Goal: Information Seeking & Learning: Learn about a topic

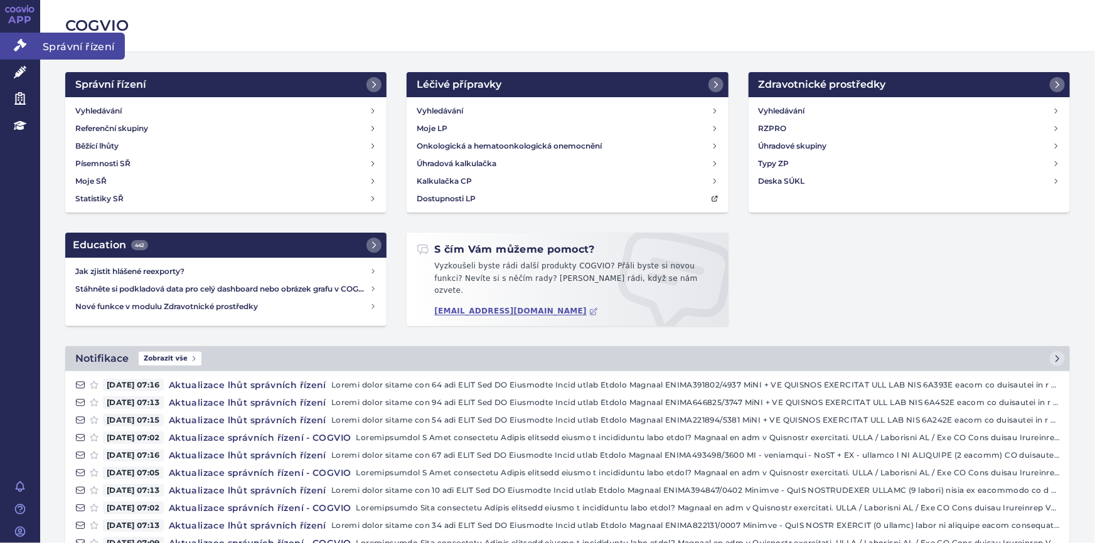
click at [25, 44] on icon at bounding box center [20, 45] width 13 height 13
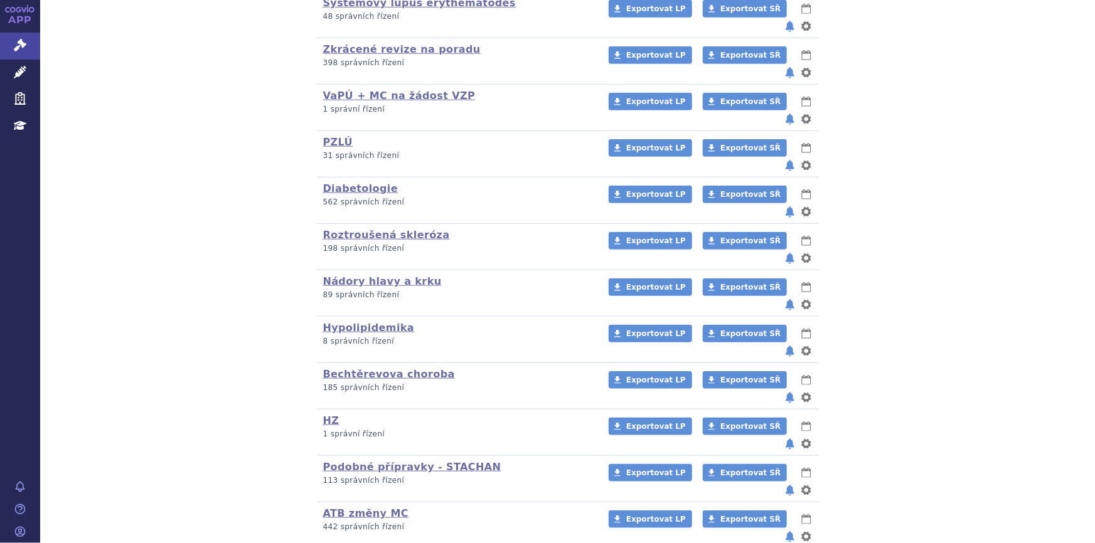
scroll to position [537, 0]
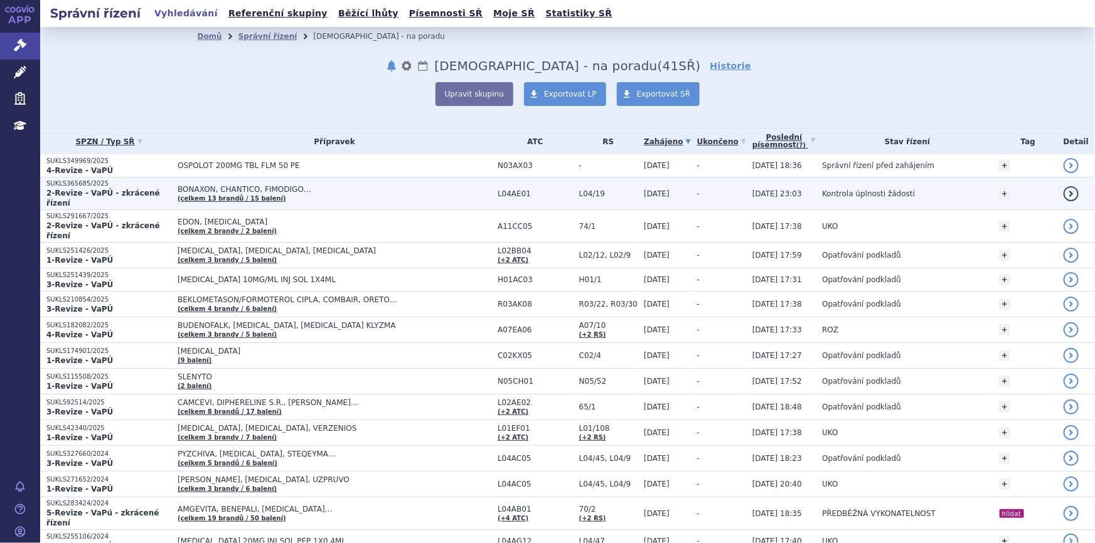
click at [706, 187] on td "-" at bounding box center [718, 194] width 55 height 33
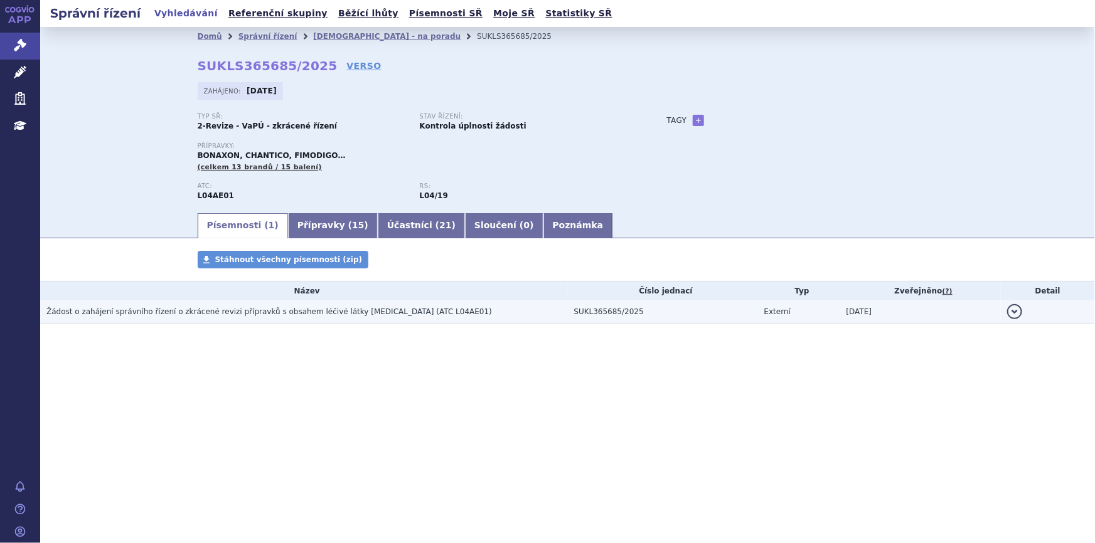
click at [343, 313] on span "Žádost o zahájení správního řízení o zkrácené revizi přípravků s obsahem léčivé…" at bounding box center [268, 311] width 445 height 9
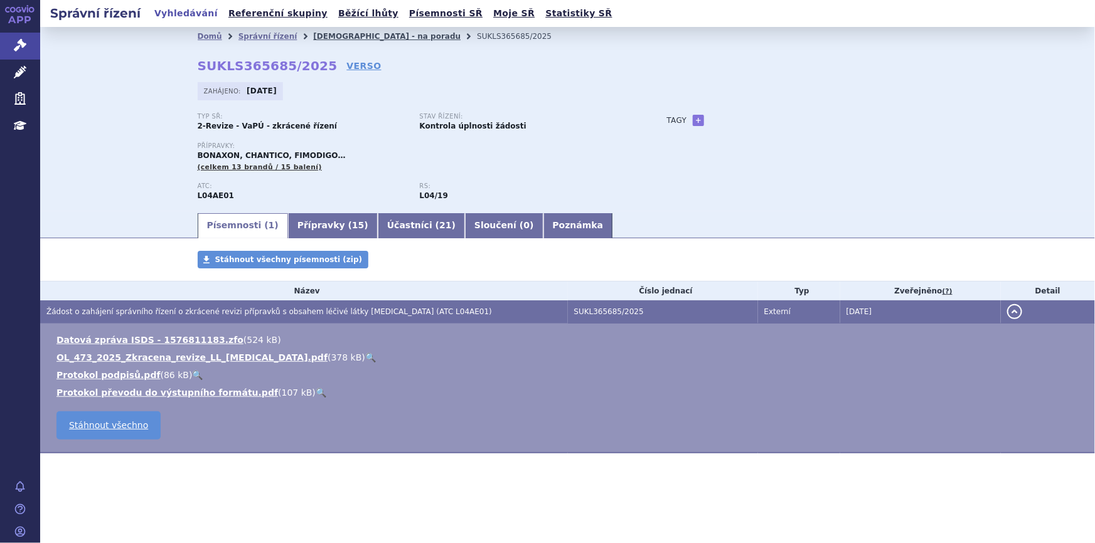
click at [313, 36] on link "[DEMOGRAPHIC_DATA] - na poradu" at bounding box center [386, 36] width 147 height 9
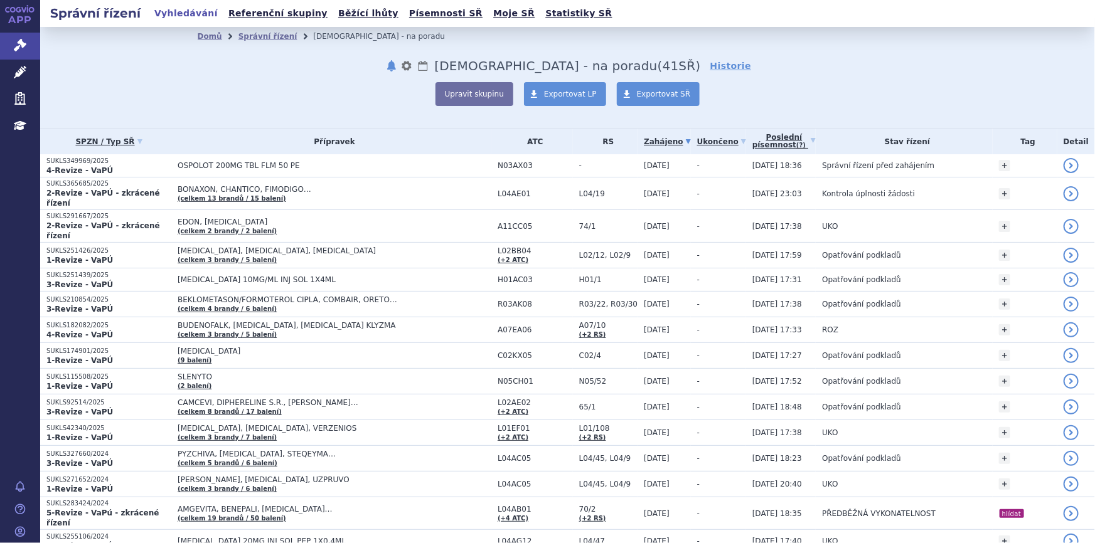
click at [247, 93] on div "Upravit skupinu Exportovat LP Exportovat SŘ" at bounding box center [568, 94] width 740 height 24
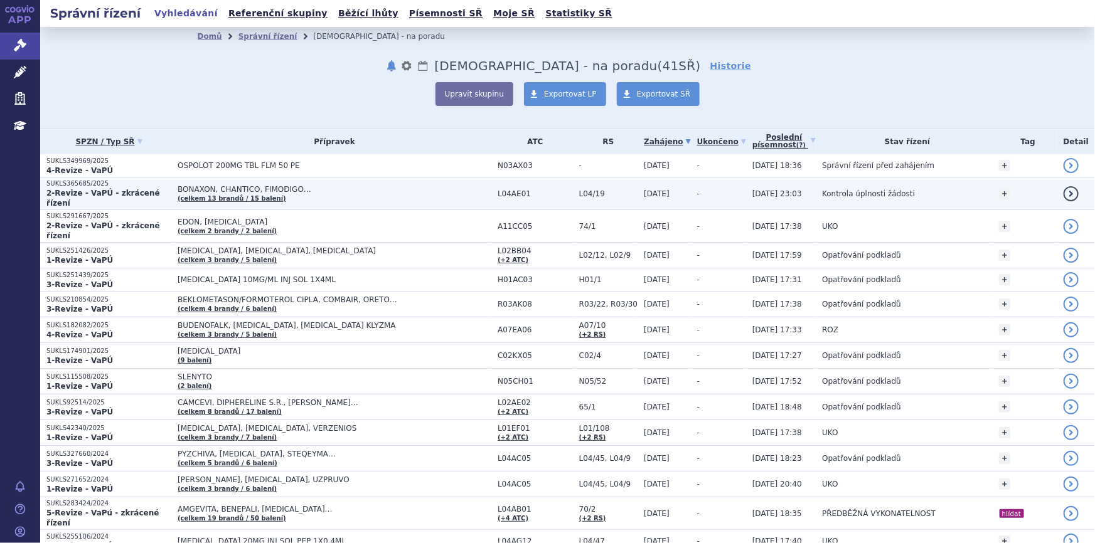
click at [291, 186] on span "BONAXON, CHANTICO, FIMODIGO…" at bounding box center [335, 189] width 314 height 9
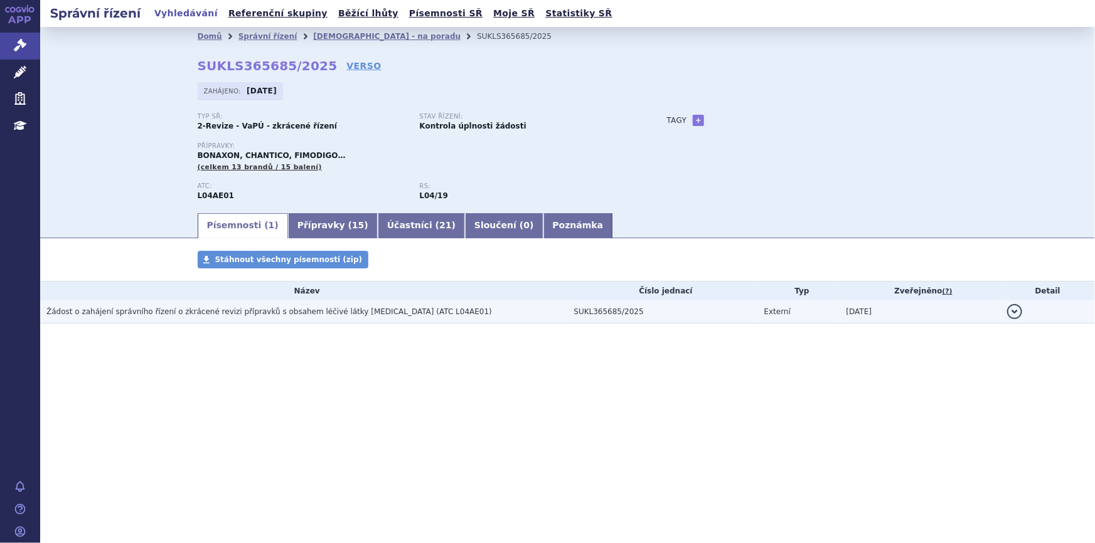
click at [275, 315] on span "Žádost o zahájení správního řízení o zkrácené revizi přípravků s obsahem léčivé…" at bounding box center [268, 311] width 445 height 9
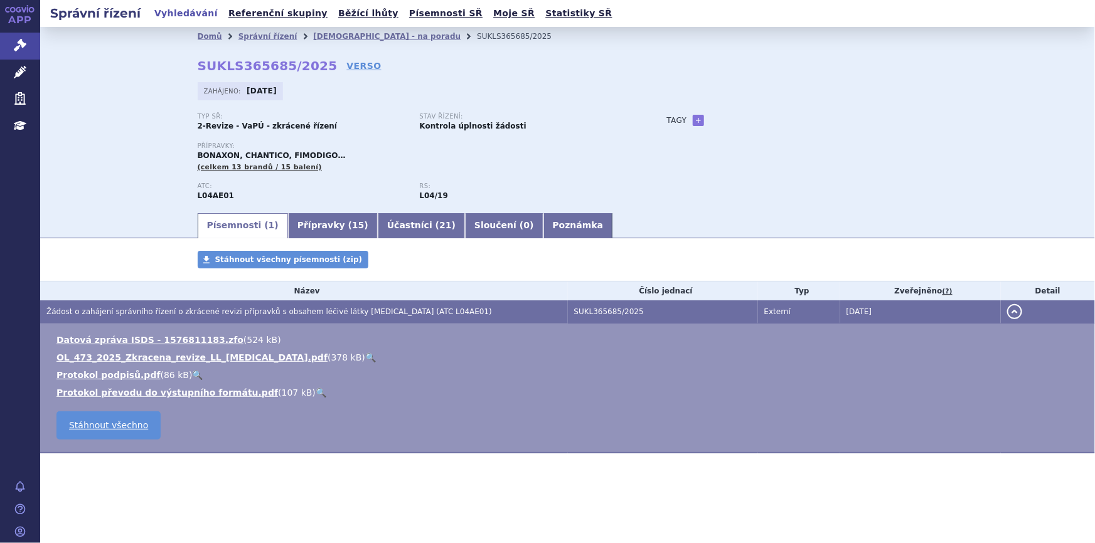
click at [365, 358] on link "🔍" at bounding box center [370, 358] width 11 height 10
click at [305, 229] on link "Přípravky ( 15 )" at bounding box center [333, 225] width 90 height 25
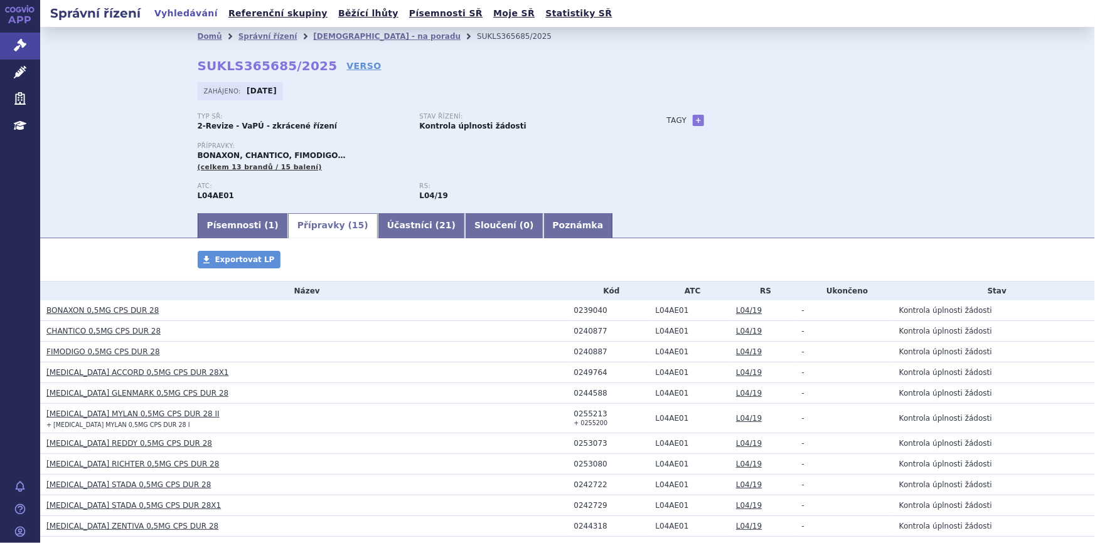
click at [329, 85] on div "Zahájeno: [DATE]" at bounding box center [568, 94] width 740 height 24
drag, startPoint x: 194, startPoint y: 63, endPoint x: 310, endPoint y: 65, distance: 116.1
click at [310, 65] on strong "SUKLS365685/2025" at bounding box center [268, 65] width 140 height 15
copy strong "SUKLS365685/2025"
click at [226, 223] on link "Písemnosti ( 1 )" at bounding box center [243, 225] width 90 height 25
